Goal: Task Accomplishment & Management: Use online tool/utility

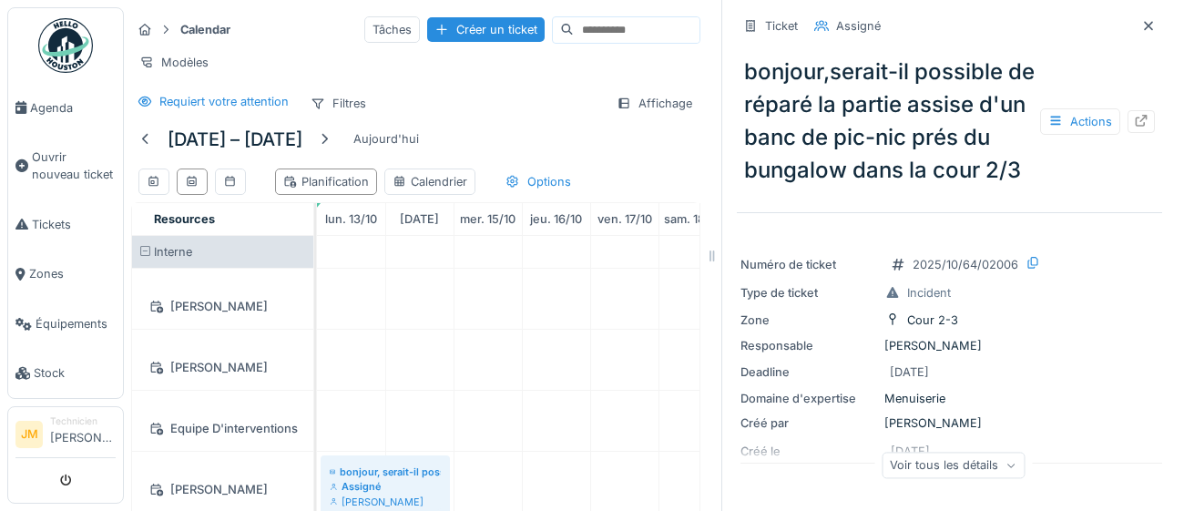
scroll to position [561, 0]
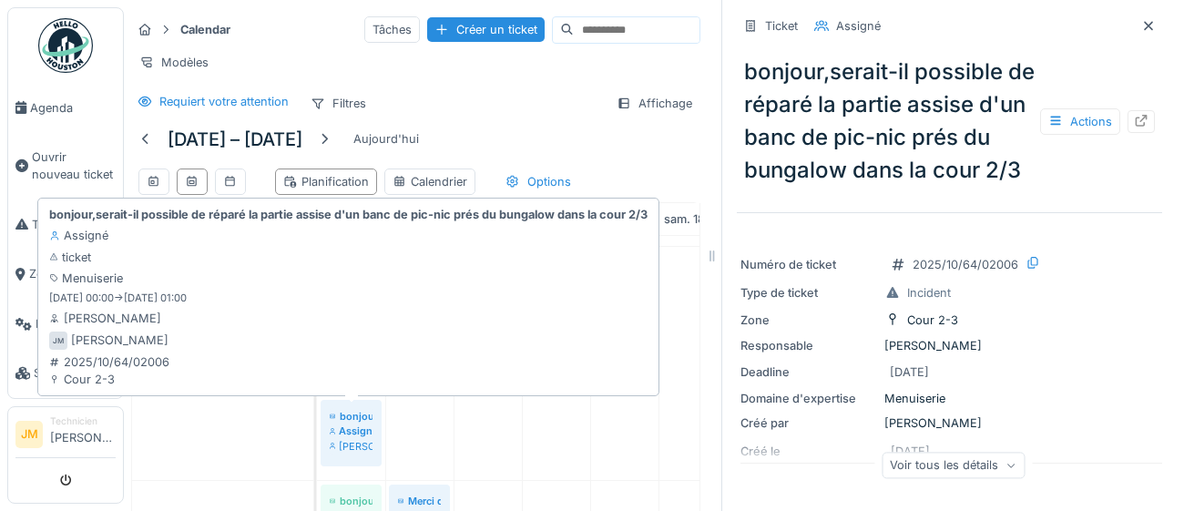
click at [352, 439] on div "[PERSON_NAME]" at bounding box center [351, 446] width 43 height 15
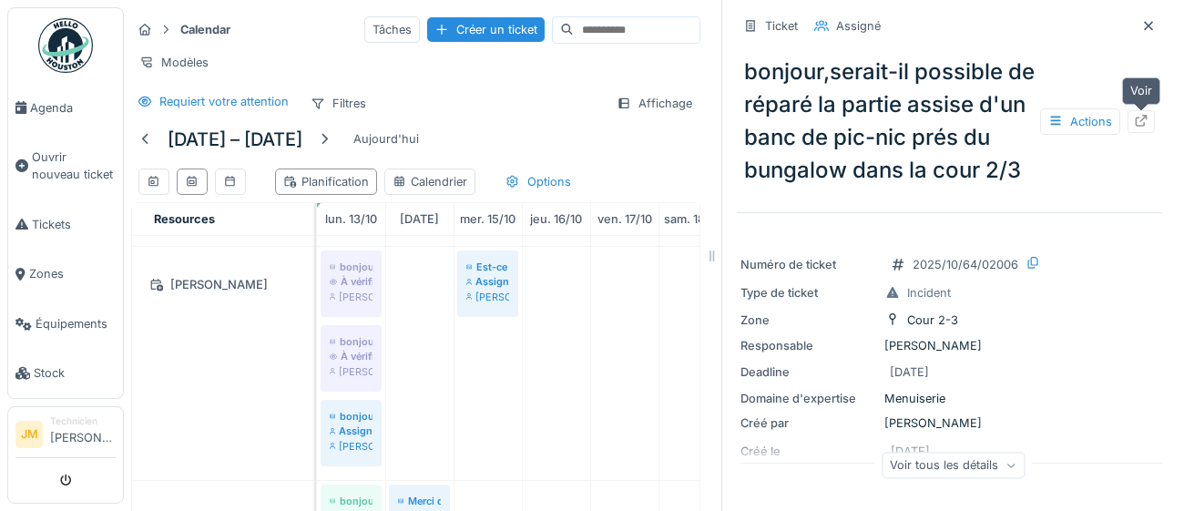
click at [1142, 124] on icon at bounding box center [1141, 121] width 15 height 12
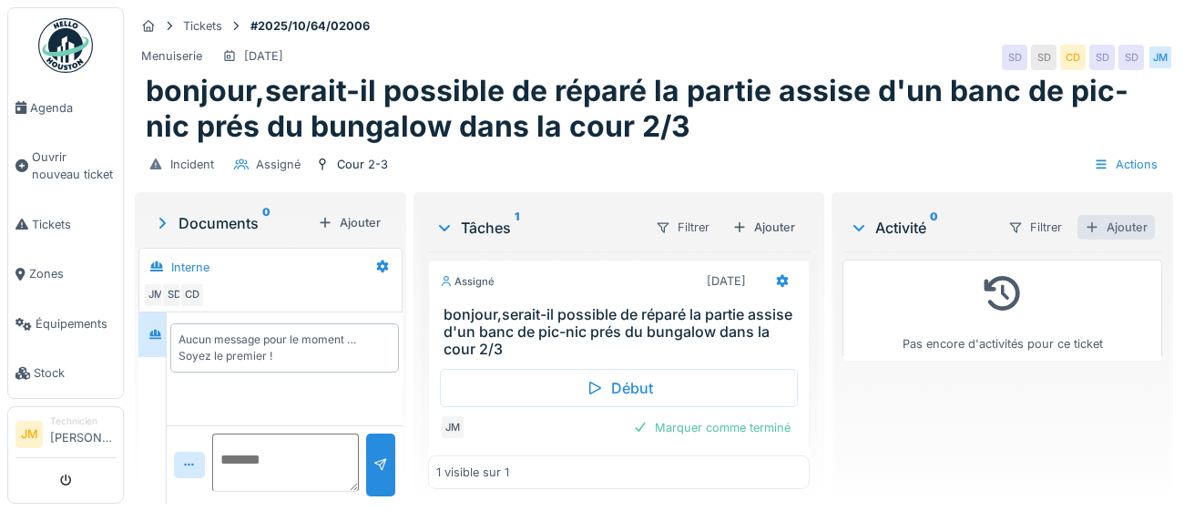
click at [1111, 232] on div "Ajouter" at bounding box center [1115, 227] width 77 height 25
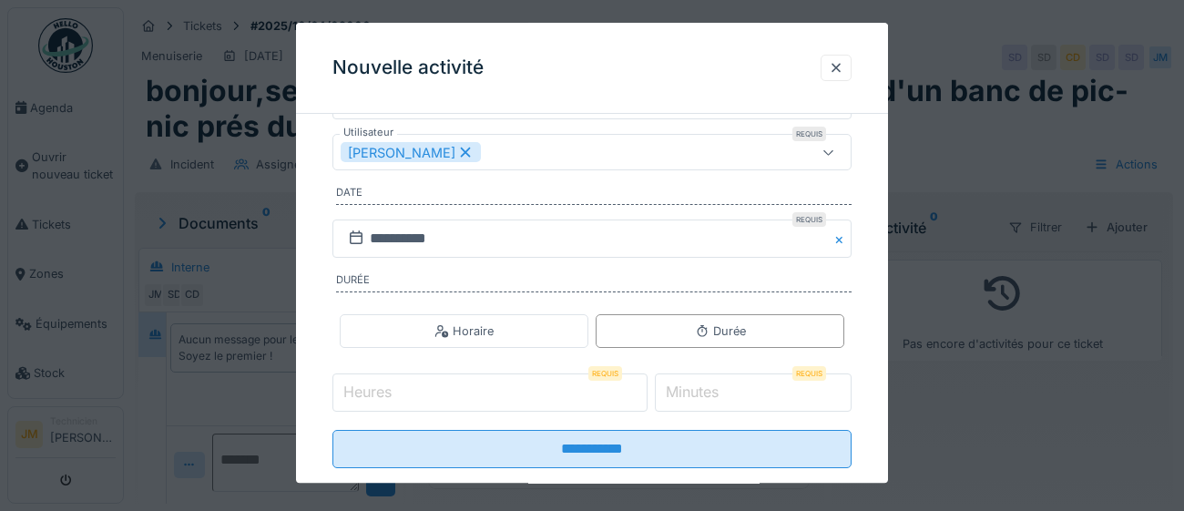
scroll to position [293, 0]
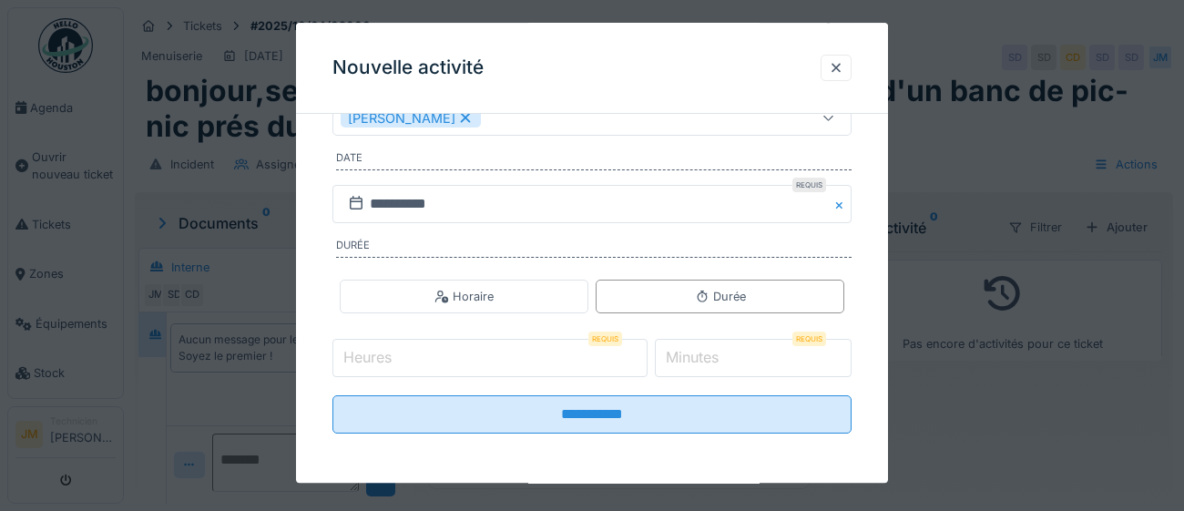
click at [486, 359] on input "Heures" at bounding box center [489, 359] width 315 height 38
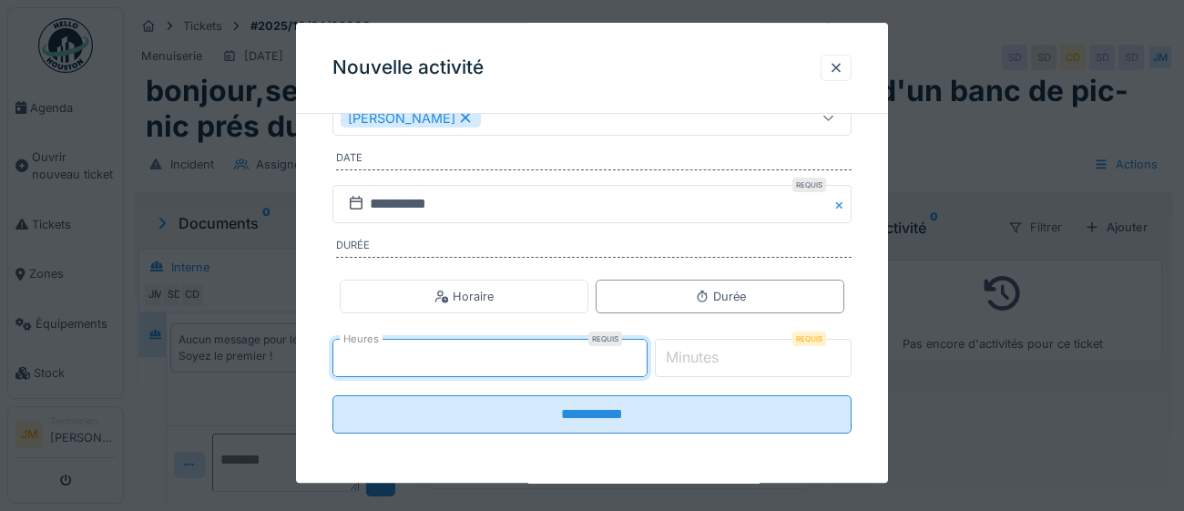
type input "*"
click at [721, 364] on label "Minutes" at bounding box center [692, 358] width 60 height 22
click at [721, 364] on input "*" at bounding box center [754, 359] width 198 height 38
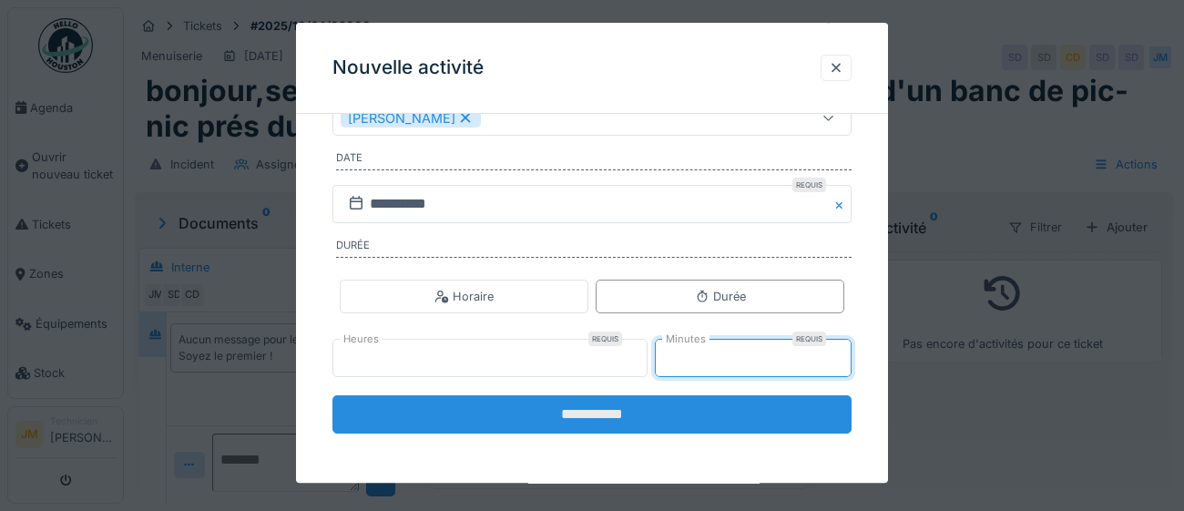
type input "**"
click at [622, 421] on input "**********" at bounding box center [591, 415] width 519 height 38
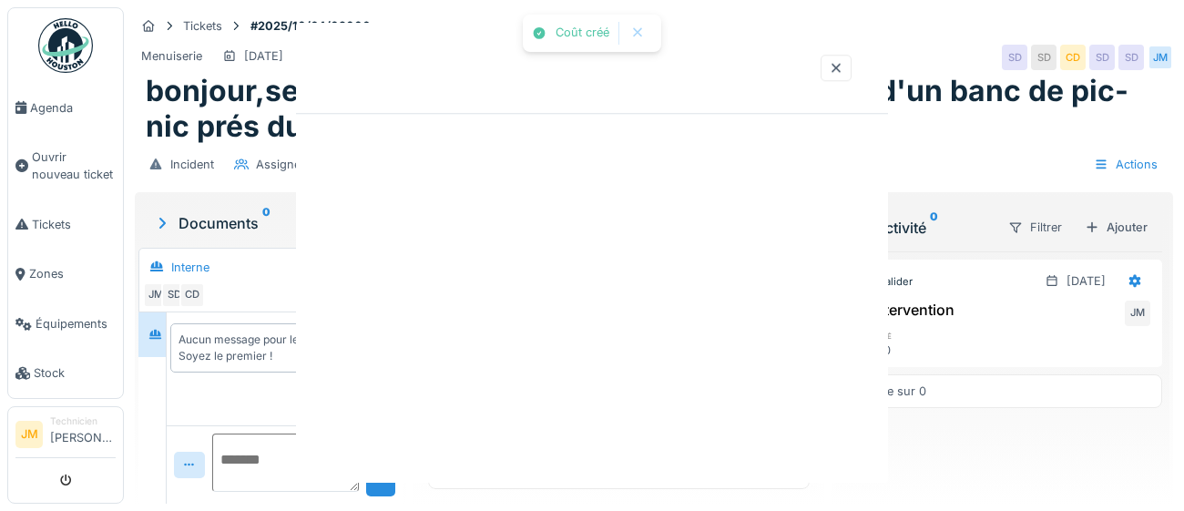
scroll to position [0, 0]
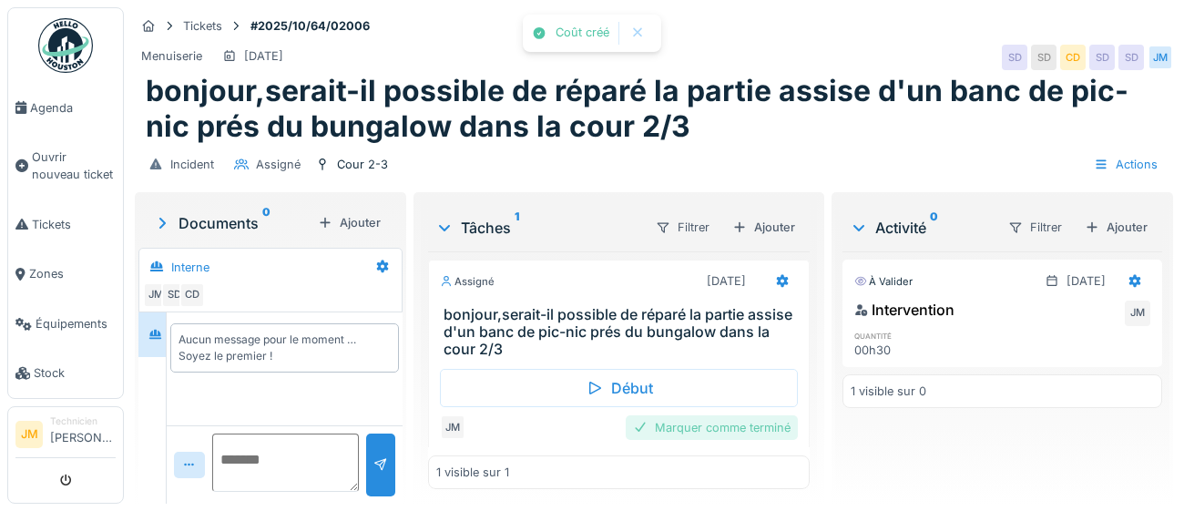
click at [717, 427] on div "Marquer comme terminé" at bounding box center [712, 427] width 172 height 25
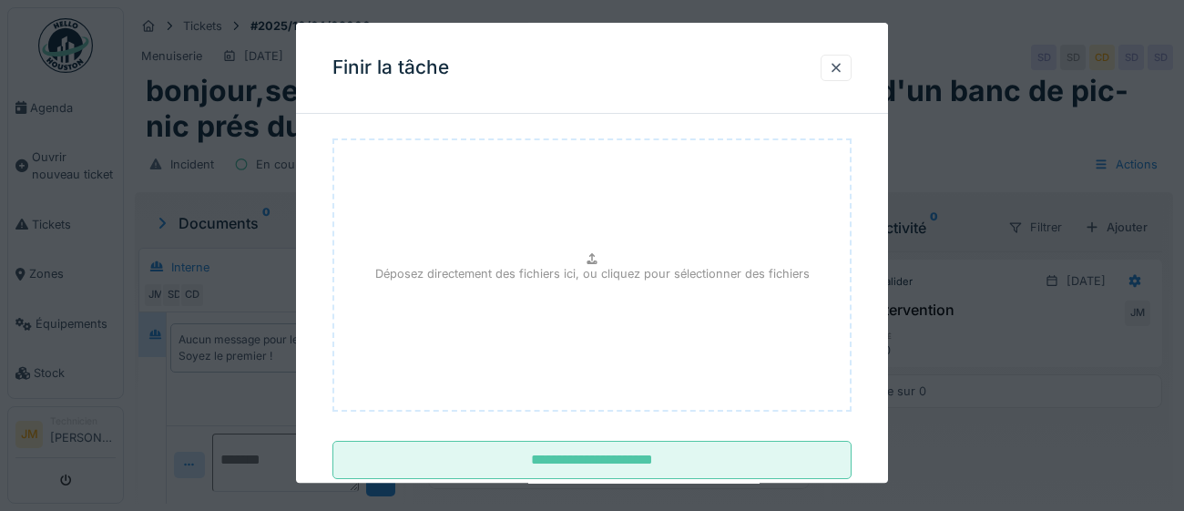
scroll to position [171, 0]
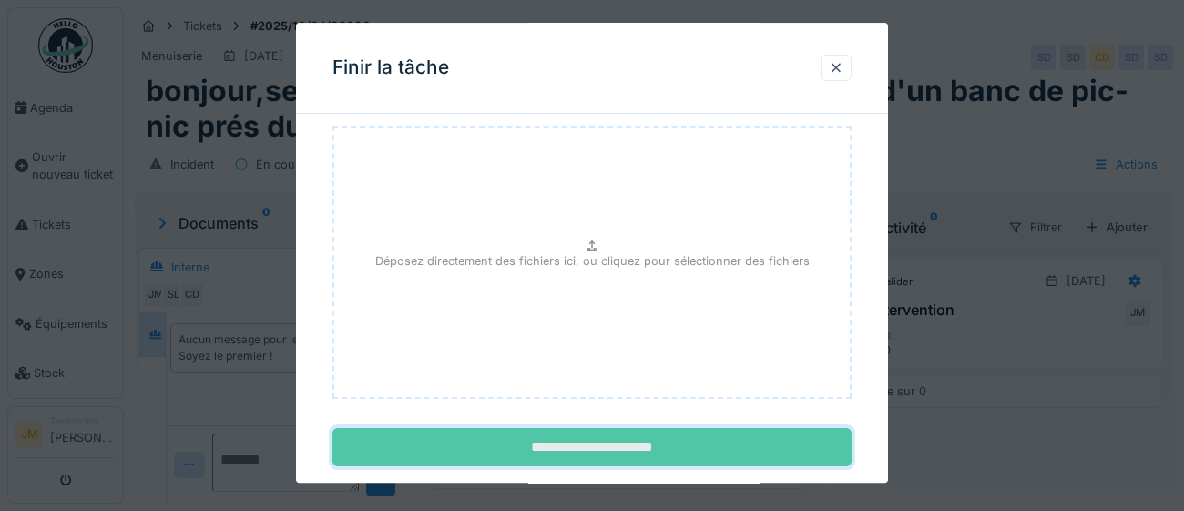
click at [632, 446] on input "**********" at bounding box center [591, 448] width 519 height 38
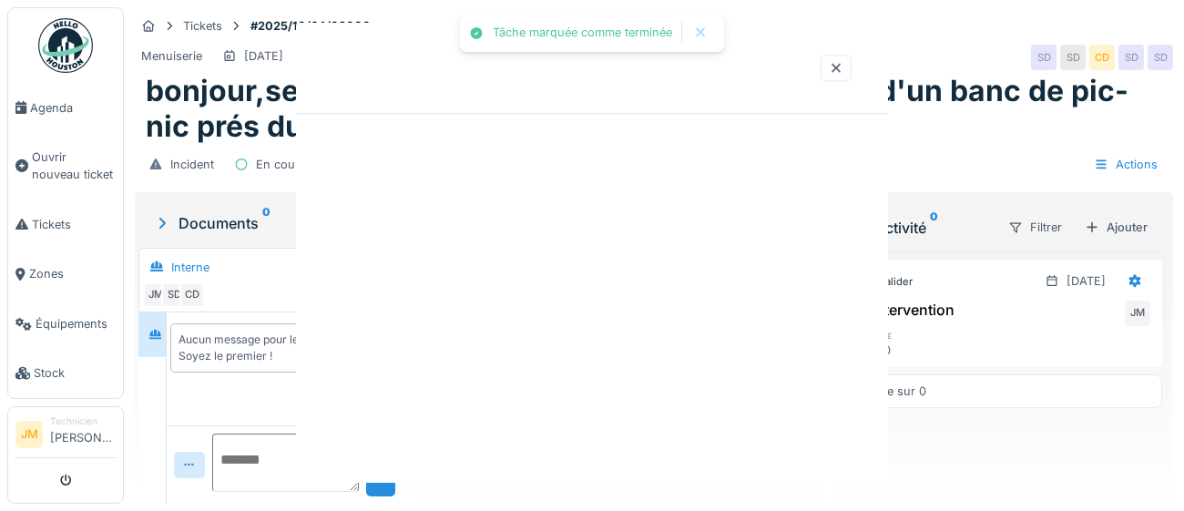
scroll to position [0, 0]
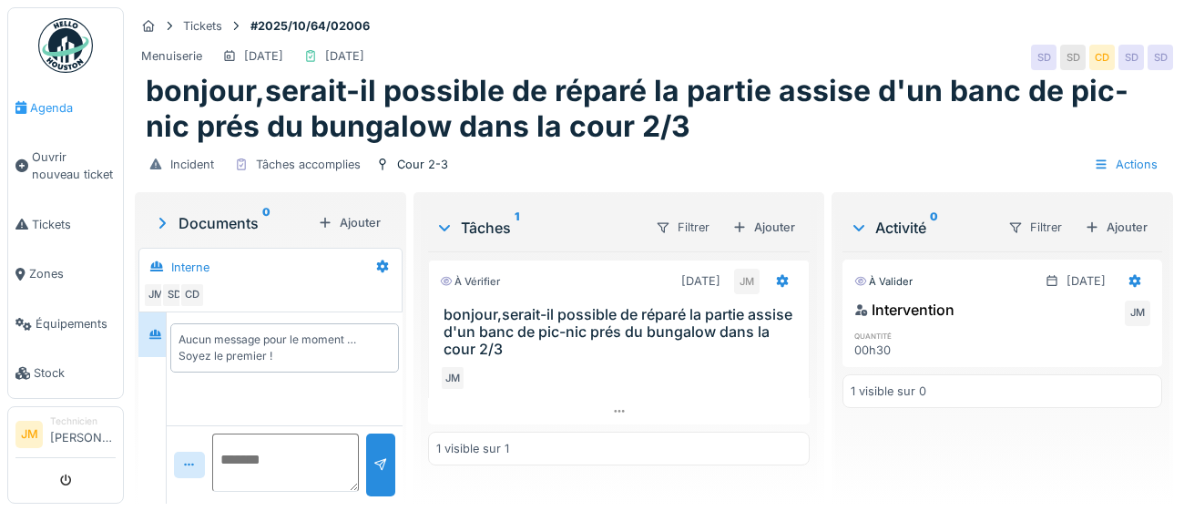
click at [65, 107] on span "Agenda" at bounding box center [73, 107] width 86 height 17
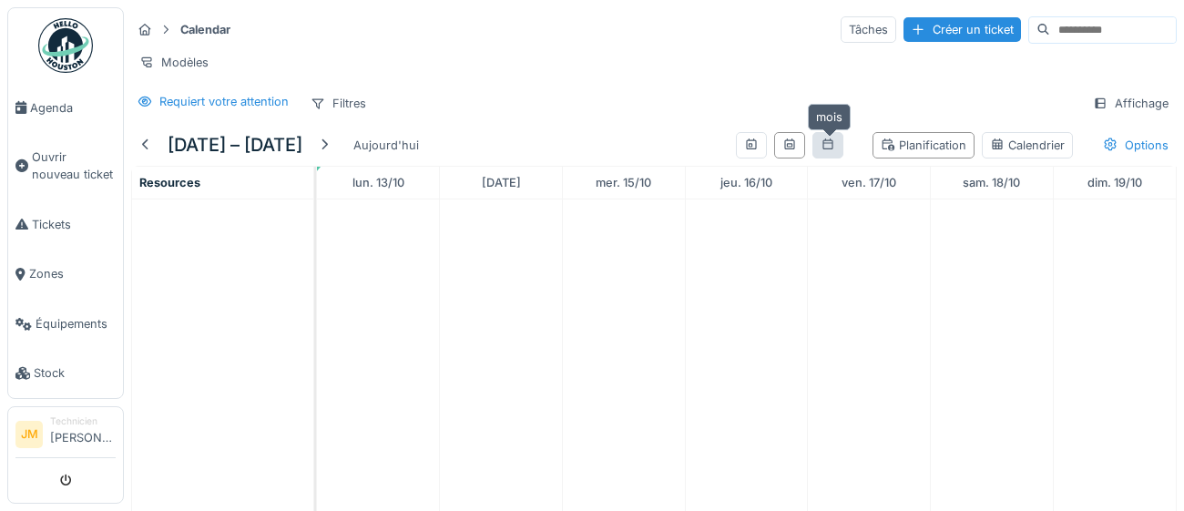
click at [829, 144] on icon at bounding box center [828, 144] width 15 height 12
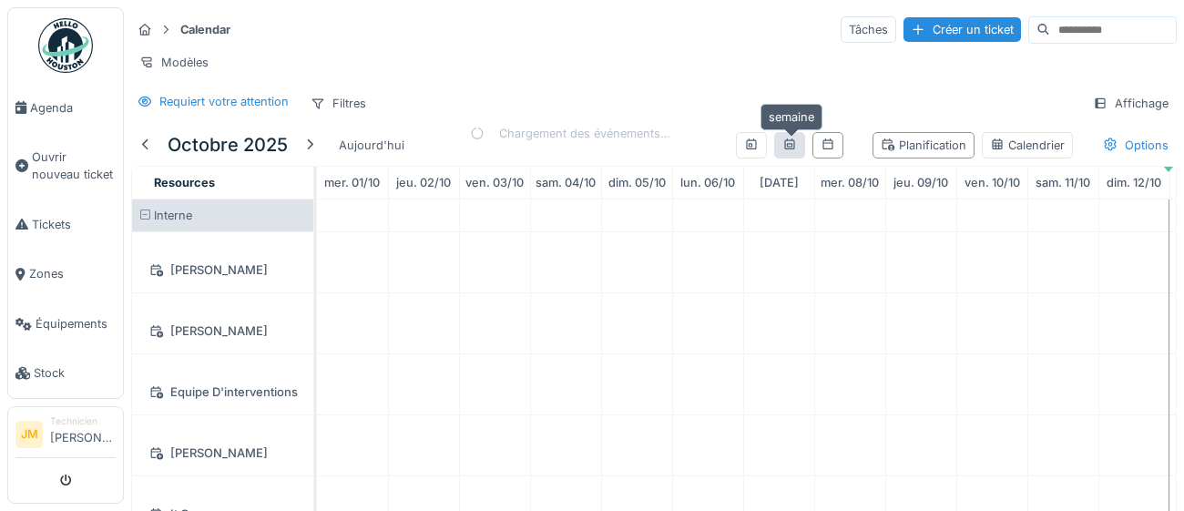
click at [792, 148] on icon at bounding box center [789, 143] width 10 height 11
